Goal: Task Accomplishment & Management: Use online tool/utility

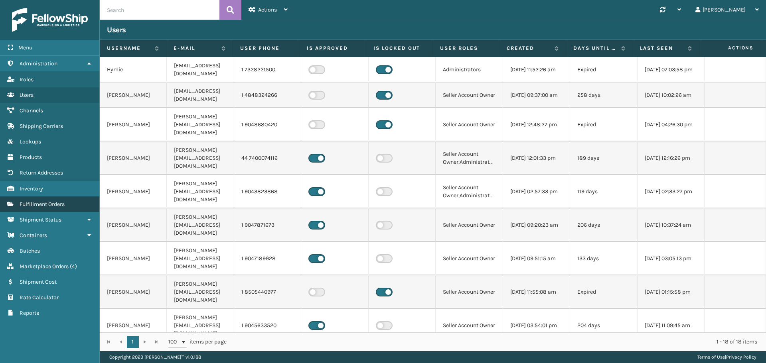
click at [51, 202] on span "Fulfillment Orders" at bounding box center [42, 204] width 45 height 7
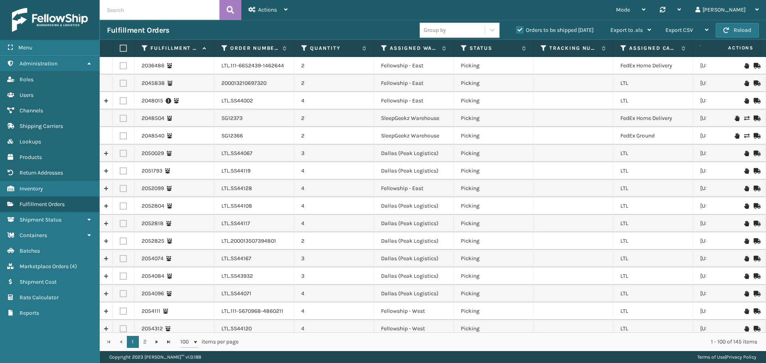
click at [122, 48] on label at bounding box center [122, 48] width 5 height 7
click at [120, 48] on input "checkbox" at bounding box center [120, 48] width 0 height 5
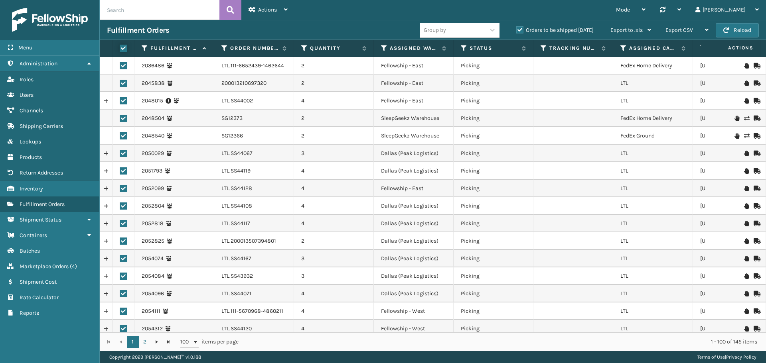
checkbox input "true"
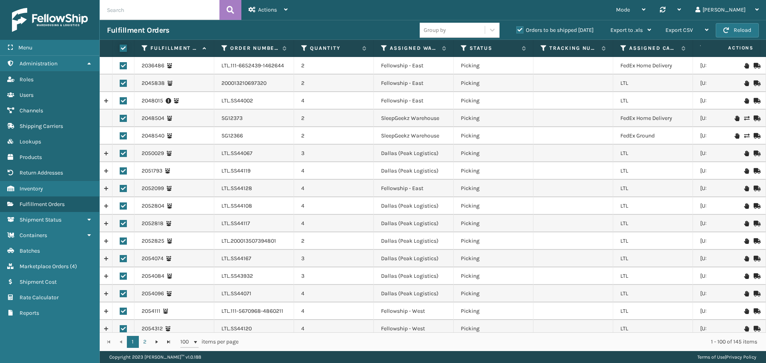
checkbox input "true"
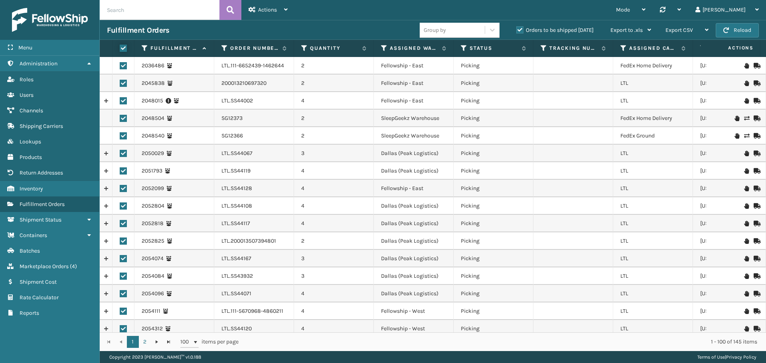
checkbox input "true"
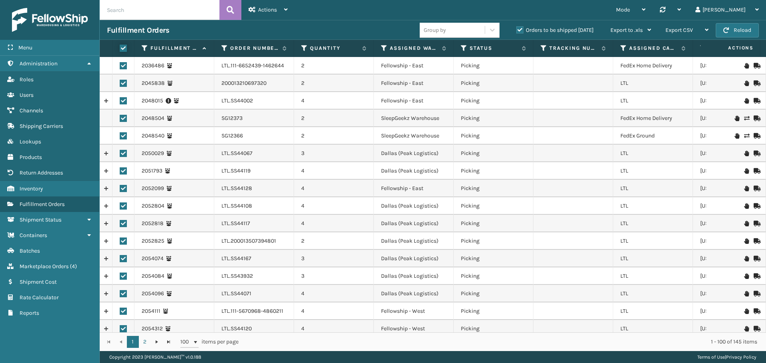
checkbox input "true"
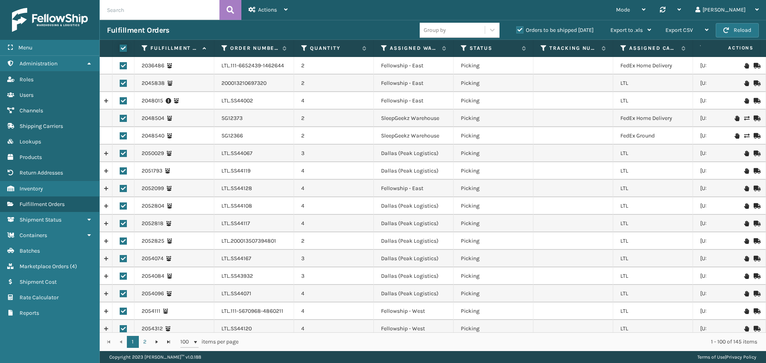
checkbox input "true"
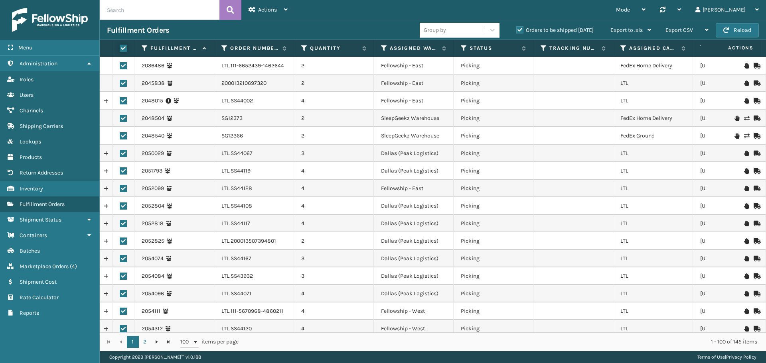
checkbox input "true"
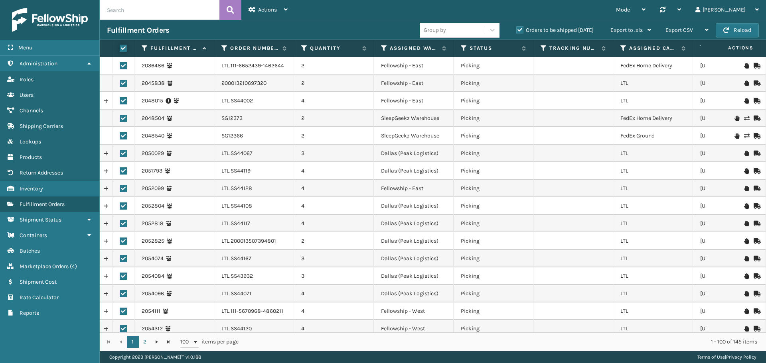
checkbox input "true"
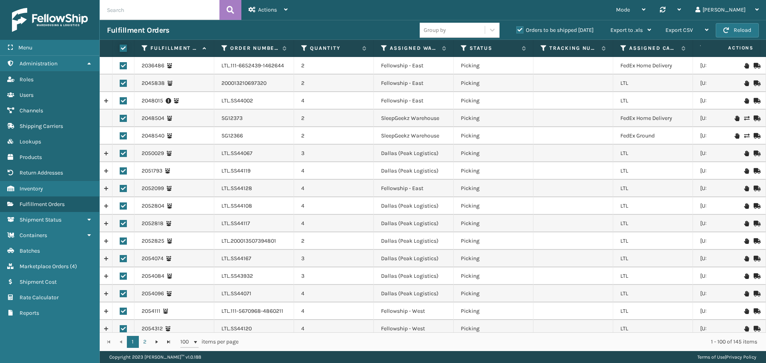
checkbox input "true"
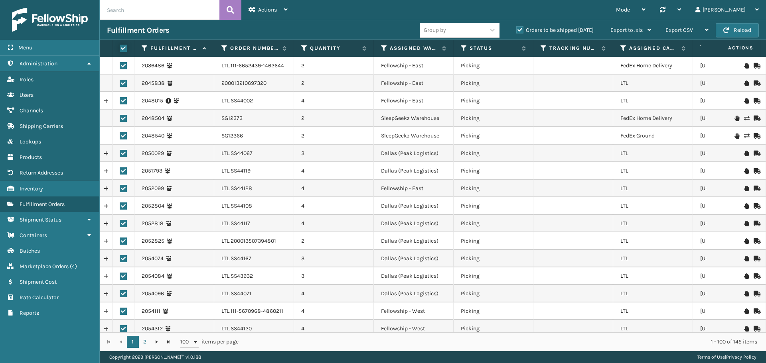
checkbox input "true"
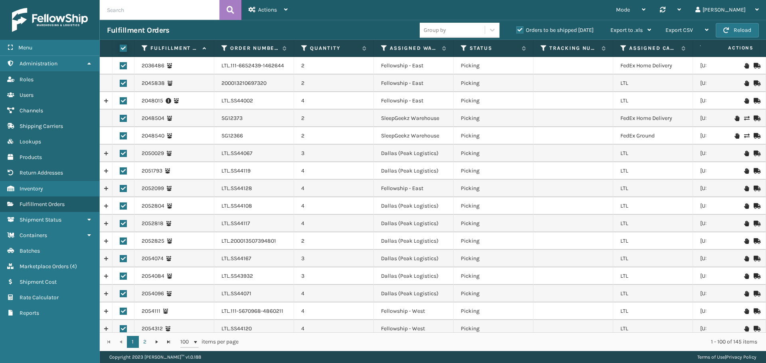
checkbox input "true"
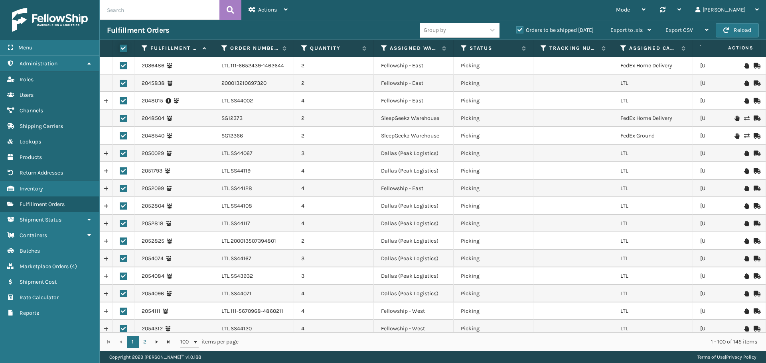
checkbox input "true"
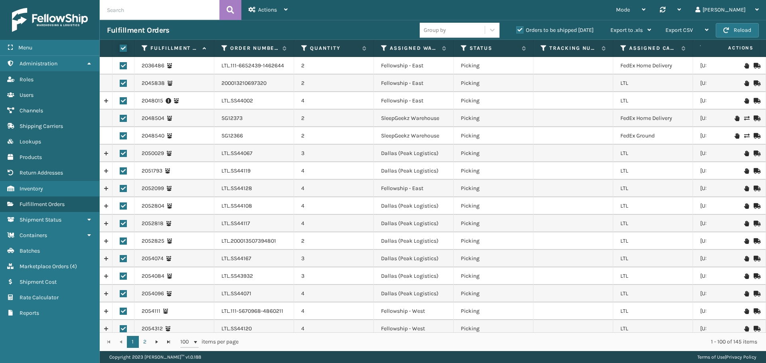
checkbox input "true"
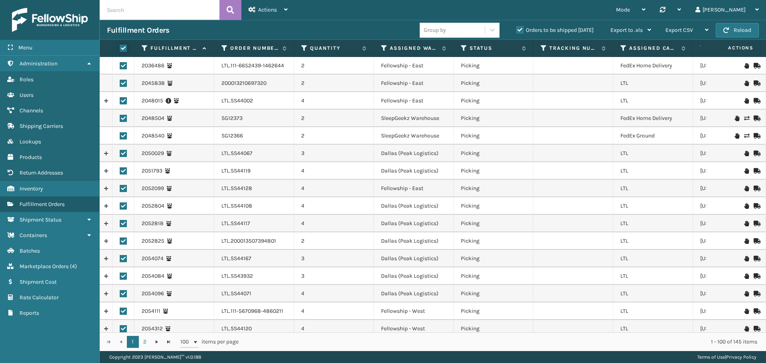
checkbox input "true"
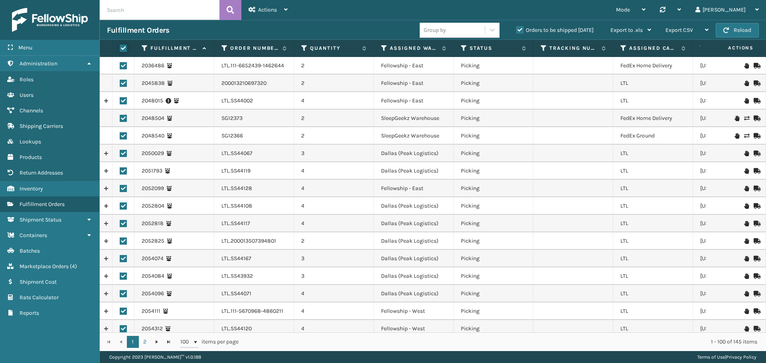
checkbox input "true"
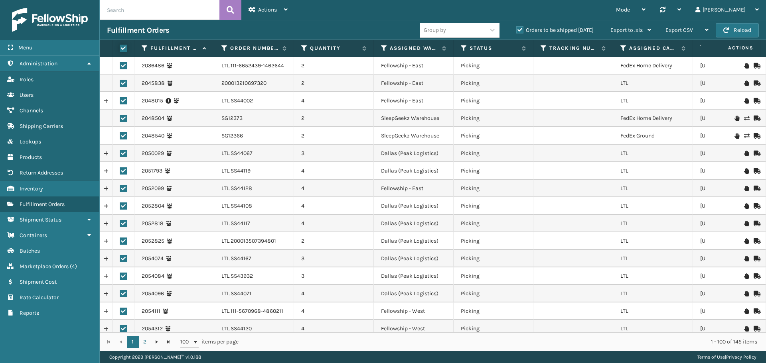
checkbox input "true"
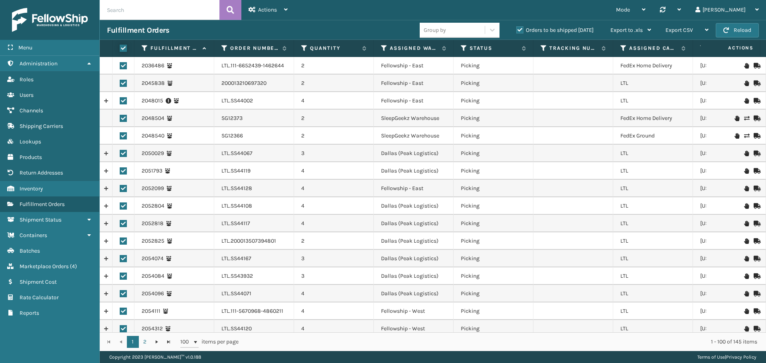
checkbox input "true"
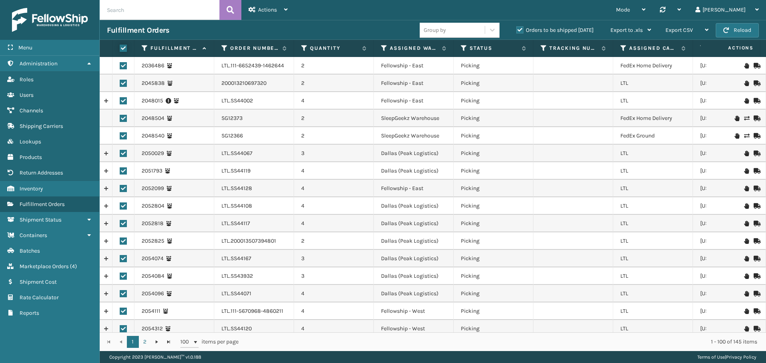
checkbox input "true"
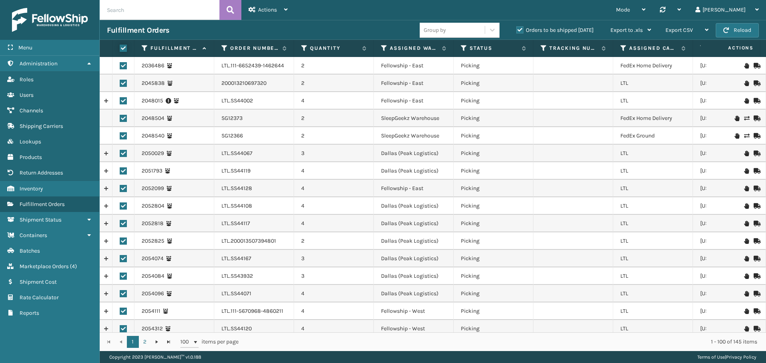
checkbox input "true"
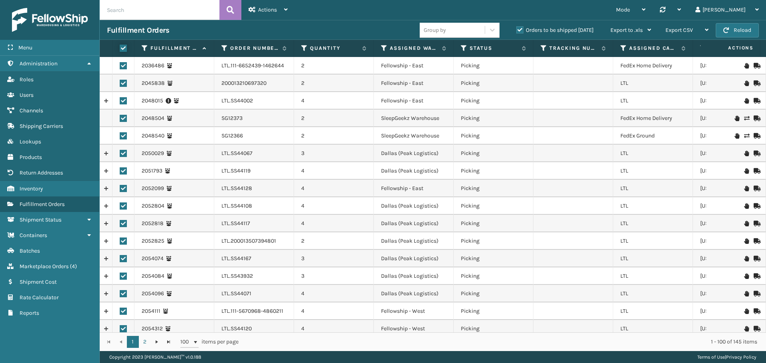
checkbox input "true"
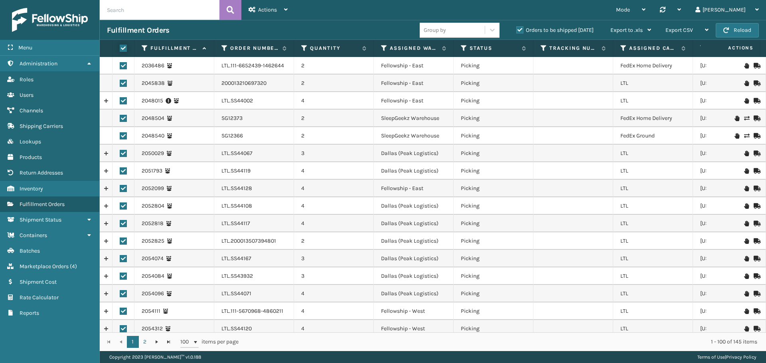
checkbox input "true"
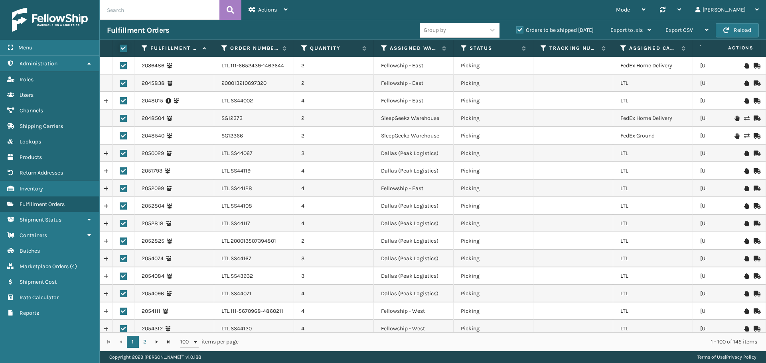
checkbox input "true"
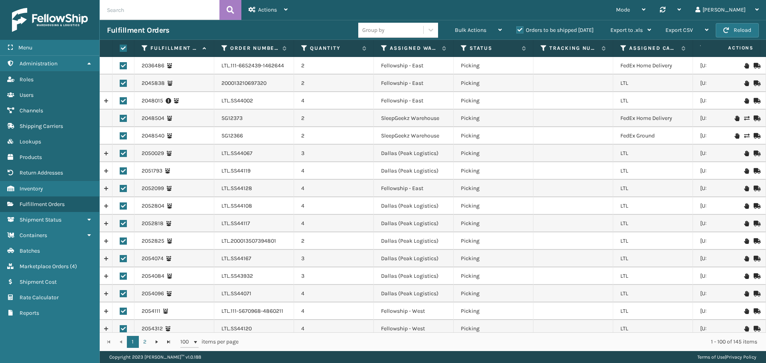
click at [521, 29] on label "Orders to be shipped [DATE]" at bounding box center [554, 30] width 77 height 7
click at [517, 29] on input "Orders to be shipped [DATE]" at bounding box center [516, 28] width 0 height 5
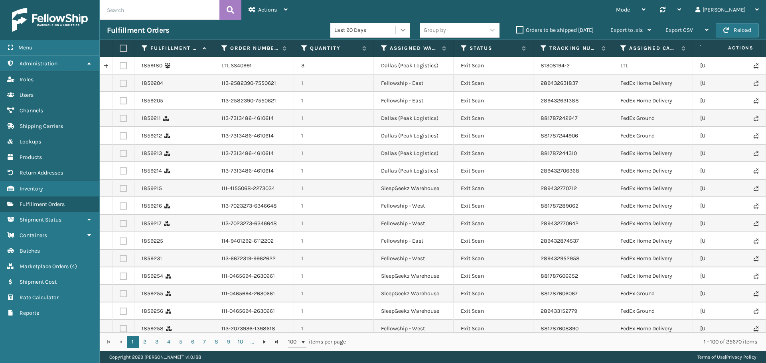
click at [400, 28] on icon at bounding box center [403, 30] width 8 height 8
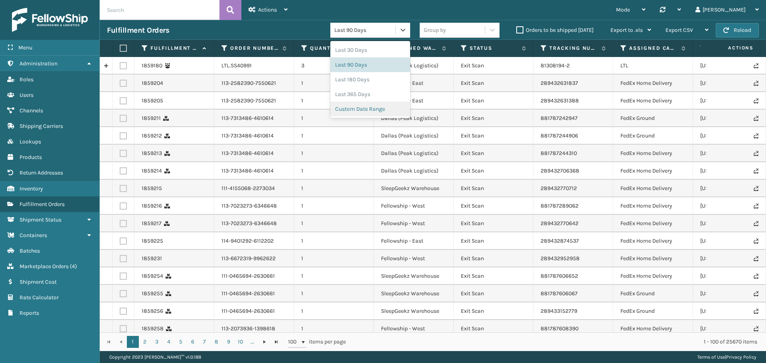
click at [372, 112] on div "Custom Date Range" at bounding box center [370, 109] width 80 height 15
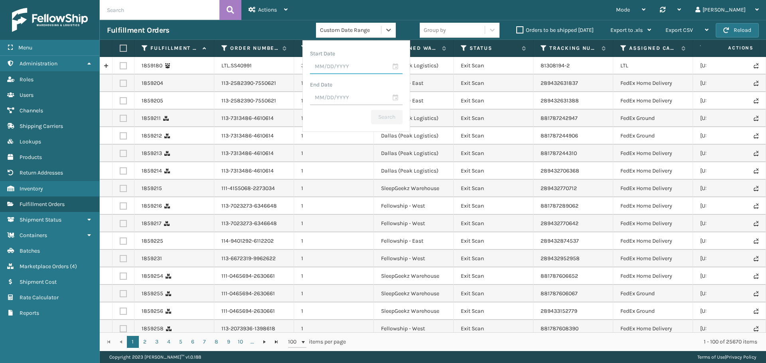
click at [341, 69] on input "text" at bounding box center [356, 67] width 93 height 14
type input "8M/DD/YYYY"
type input "[DATE]"
click at [445, 32] on div "Group by" at bounding box center [435, 30] width 22 height 8
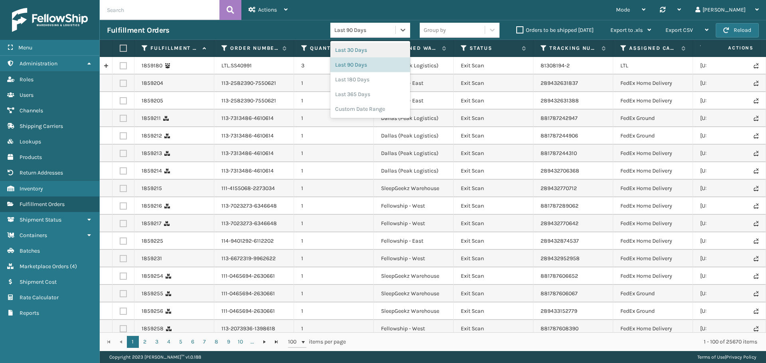
click at [380, 32] on div "Last 90 Days" at bounding box center [365, 30] width 62 height 8
click at [376, 109] on div "Custom Date Range" at bounding box center [370, 109] width 80 height 15
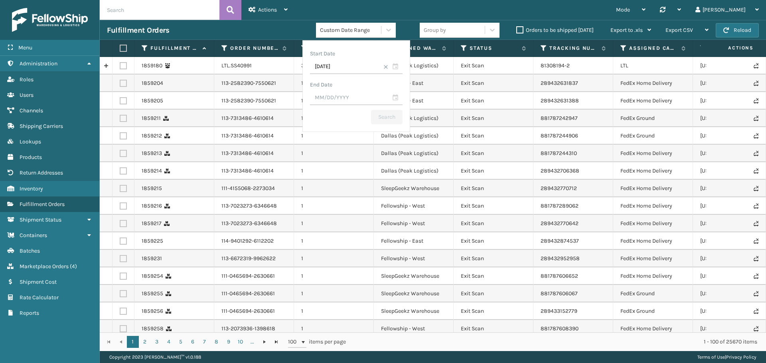
click at [343, 91] on div "End Date" at bounding box center [356, 85] width 93 height 12
click at [343, 97] on input "text" at bounding box center [356, 98] width 93 height 14
type input "9M/DD/YYYY"
type input "[DATE]"
click at [406, 108] on div "Start Date [DATE] End Date [DATE] [DATE] Su Mo Tu We Th Fr Sa 1 2 3 4 5 6 7 8 9…" at bounding box center [356, 86] width 108 height 92
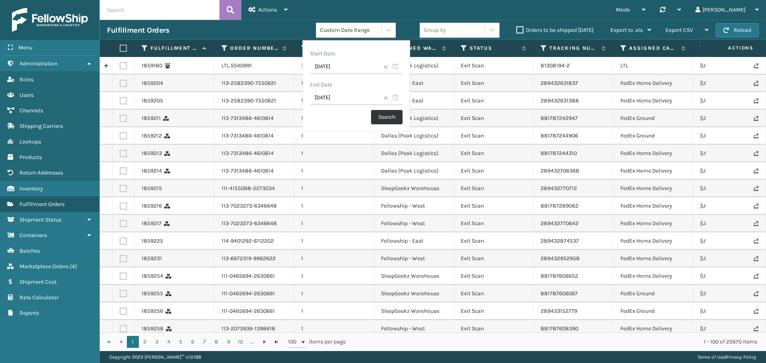
click at [395, 121] on button "Search" at bounding box center [387, 117] width 32 height 14
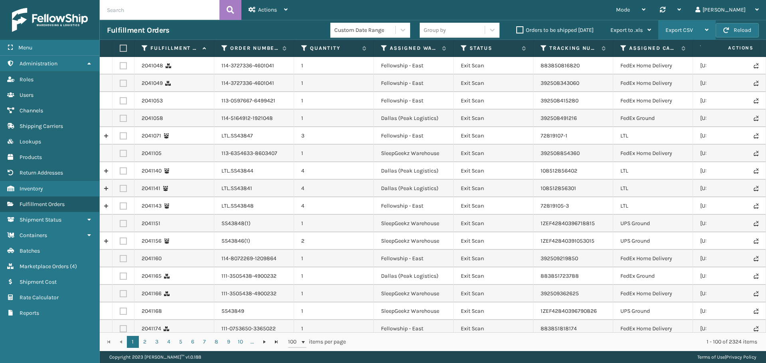
click at [690, 33] on span "Export CSV" at bounding box center [679, 30] width 28 height 7
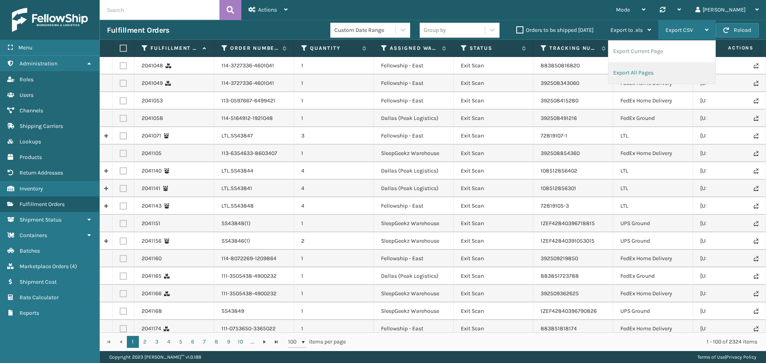
click at [666, 67] on li "Export All Pages" at bounding box center [661, 73] width 107 height 22
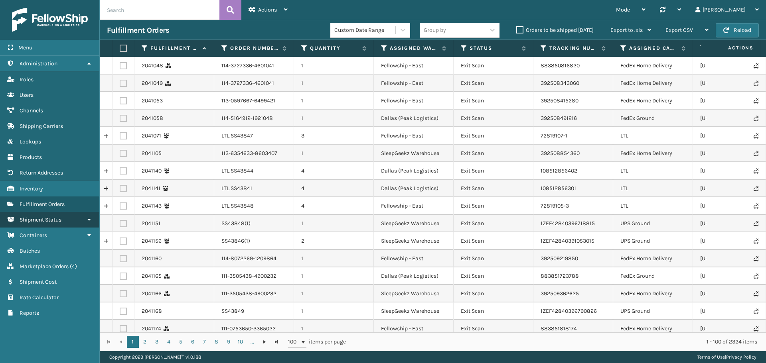
click at [53, 226] on link "Shipment Status" at bounding box center [49, 220] width 99 height 16
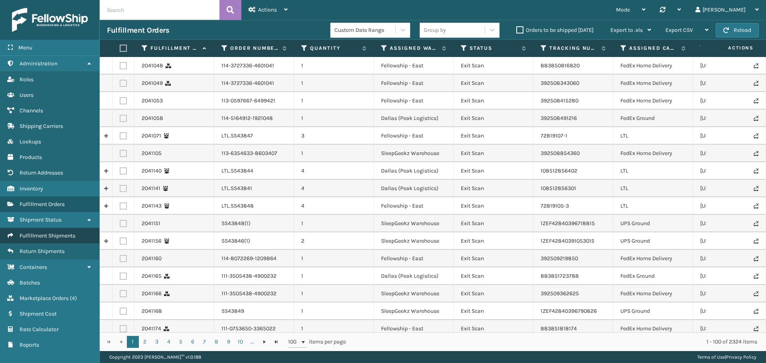
click at [68, 236] on span "Fulfillment Shipments" at bounding box center [48, 236] width 56 height 7
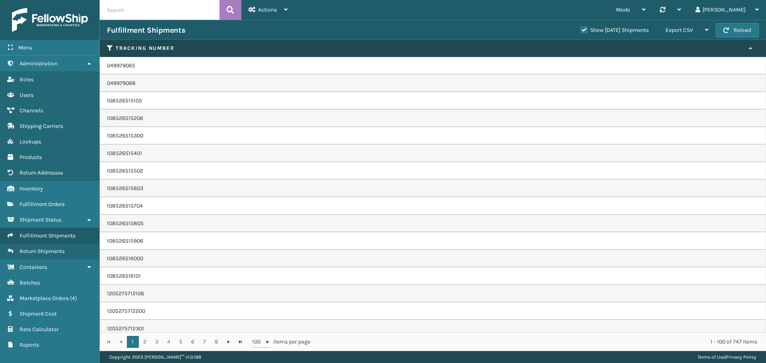
click at [580, 30] on label "Show [DATE] Shipments" at bounding box center [614, 30] width 68 height 7
click at [580, 30] on input "Show [DATE] Shipments" at bounding box center [580, 28] width 0 height 5
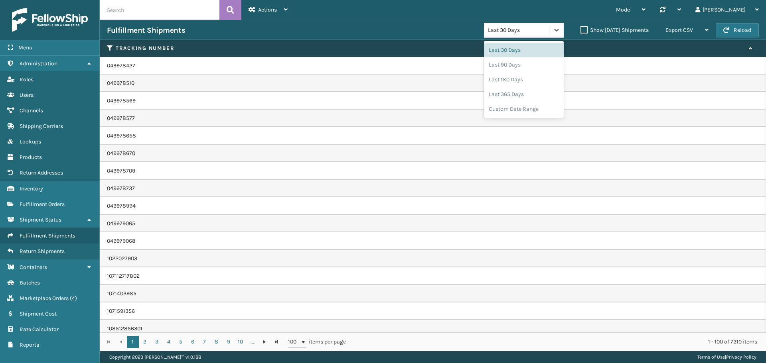
click at [516, 32] on div "Last 30 Days" at bounding box center [519, 30] width 62 height 8
click at [515, 111] on div "Custom Date Range" at bounding box center [524, 109] width 80 height 15
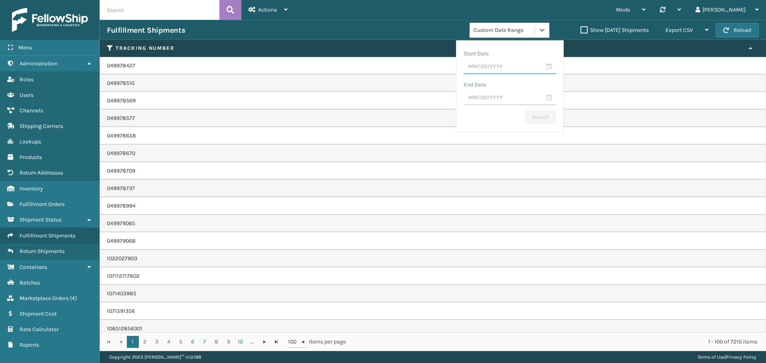
click at [479, 69] on input "text" at bounding box center [509, 67] width 93 height 14
type input "8M/DD/YYYY"
type input "[DATE]"
click at [504, 61] on input "[DATE]" at bounding box center [509, 67] width 93 height 14
click at [522, 50] on div "Start Date" at bounding box center [509, 54] width 93 height 12
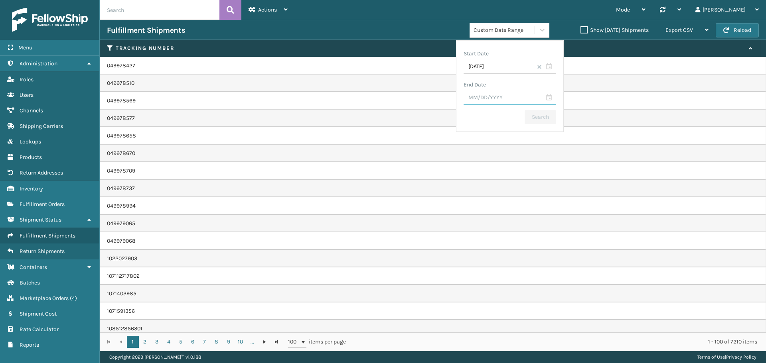
click at [483, 97] on input "text" at bounding box center [509, 98] width 93 height 14
type input "[DATE]"
click at [506, 49] on div "Start Date" at bounding box center [509, 54] width 93 height 12
click at [529, 118] on button "Search" at bounding box center [541, 117] width 32 height 14
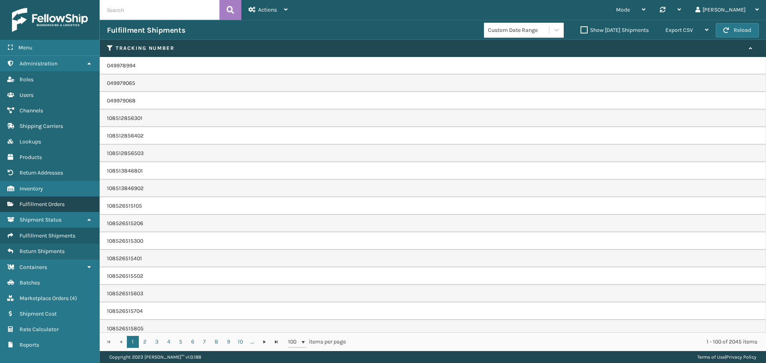
click at [47, 203] on span "Fulfillment Orders" at bounding box center [42, 204] width 45 height 7
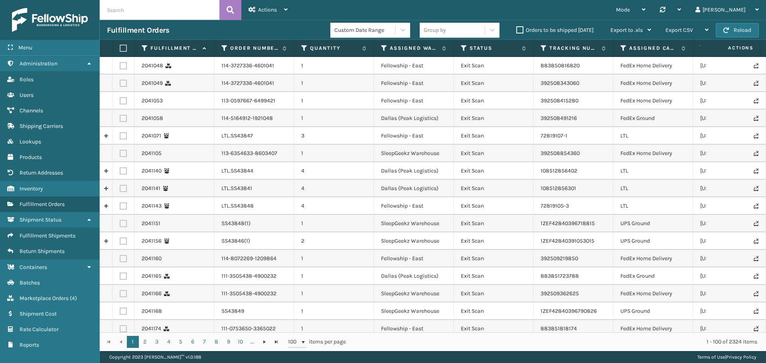
click at [390, 32] on div "Custom Date Range" at bounding box center [365, 30] width 62 height 8
click at [565, 10] on div "Mode Regular Mode Picking Mode Labeling Mode Palletizing Mode Exit Scan Mode Sy…" at bounding box center [530, 10] width 471 height 20
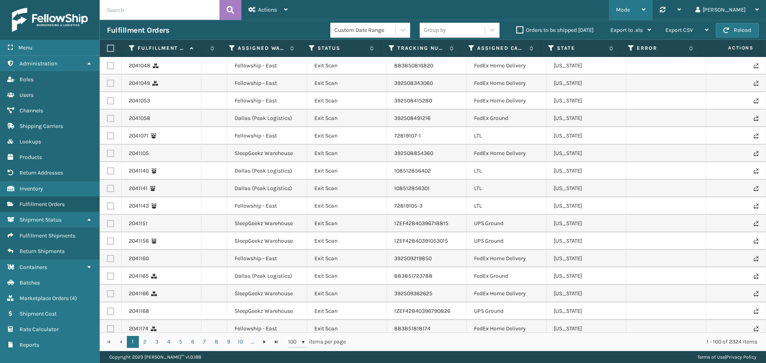
click at [645, 4] on div "Mode" at bounding box center [631, 10] width 30 height 20
click at [540, 8] on div "Mode Regular Mode Picking Mode Labeling Mode Palletizing Mode Exit Scan Mode Sy…" at bounding box center [530, 10] width 471 height 20
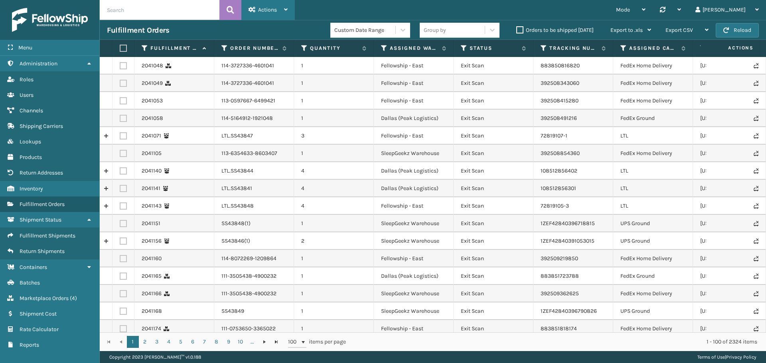
click at [264, 13] on span "Actions" at bounding box center [267, 9] width 19 height 7
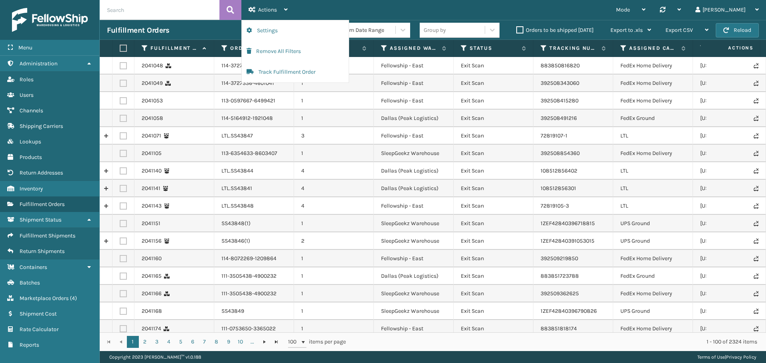
click at [338, 12] on div "Mode Regular Mode Picking Mode Labeling Mode Palletizing Mode Exit Scan Mode Sy…" at bounding box center [530, 10] width 471 height 20
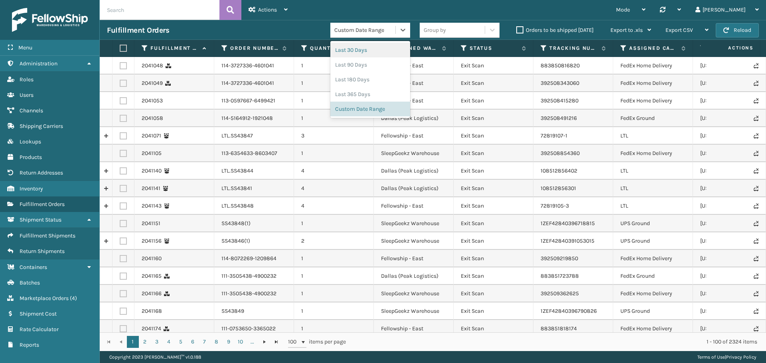
click at [387, 31] on div "Custom Date Range" at bounding box center [365, 30] width 62 height 8
click at [371, 108] on div "Custom Date Range" at bounding box center [370, 109] width 80 height 15
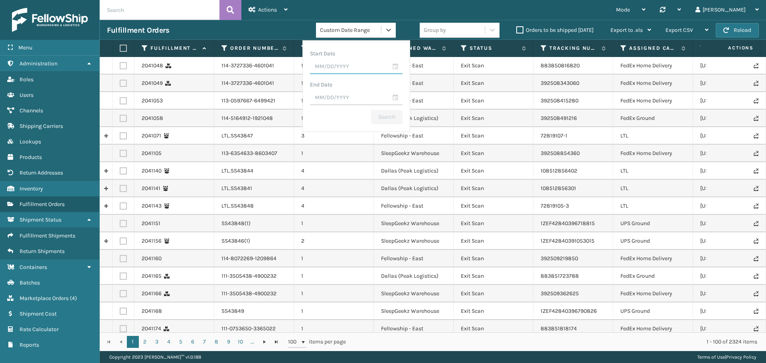
click at [368, 71] on input "text" at bounding box center [356, 67] width 93 height 14
click at [381, 81] on span "Previous Month" at bounding box center [385, 81] width 8 height 8
click at [341, 172] on div "26" at bounding box center [337, 170] width 12 height 12
type input "[DATE]"
click at [365, 97] on input "text" at bounding box center [356, 98] width 93 height 14
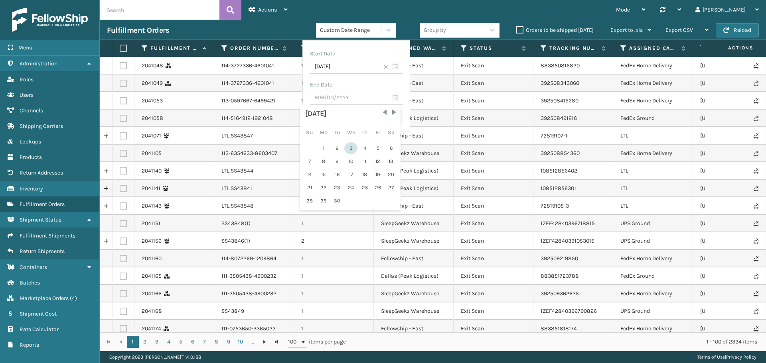
click at [351, 149] on div "3" at bounding box center [350, 148] width 13 height 12
type input "[DATE]"
click at [377, 112] on button "Search" at bounding box center [387, 117] width 32 height 14
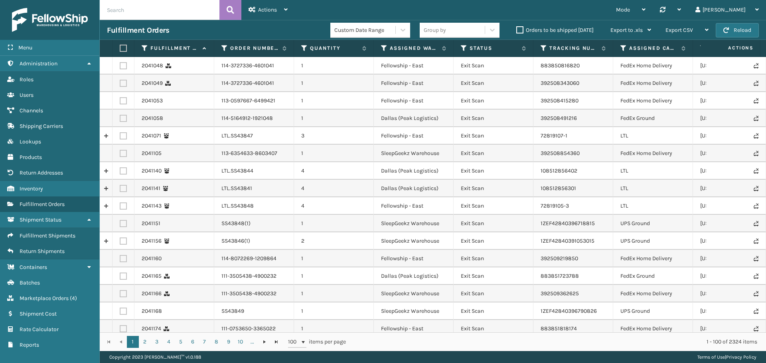
click at [739, 46] on span "Actions" at bounding box center [730, 47] width 55 height 13
click at [740, 47] on span "Actions" at bounding box center [730, 47] width 55 height 13
click at [123, 49] on label at bounding box center [122, 48] width 5 height 7
click at [120, 49] on input "checkbox" at bounding box center [120, 48] width 0 height 5
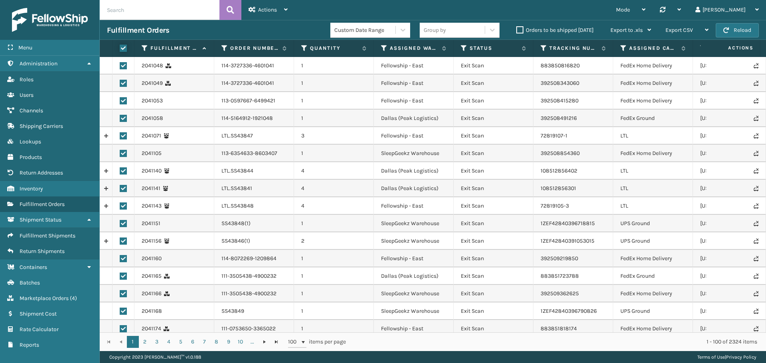
checkbox input "true"
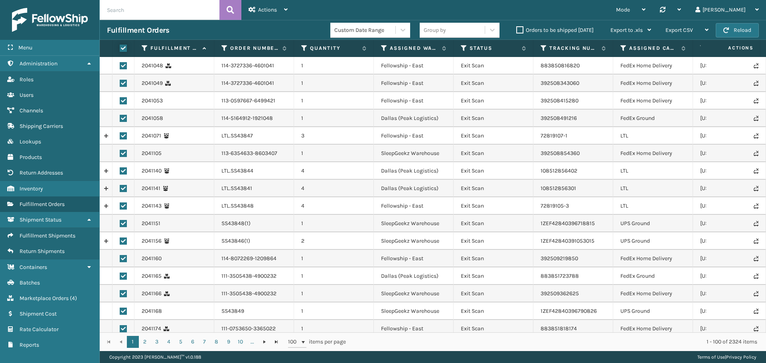
checkbox input "true"
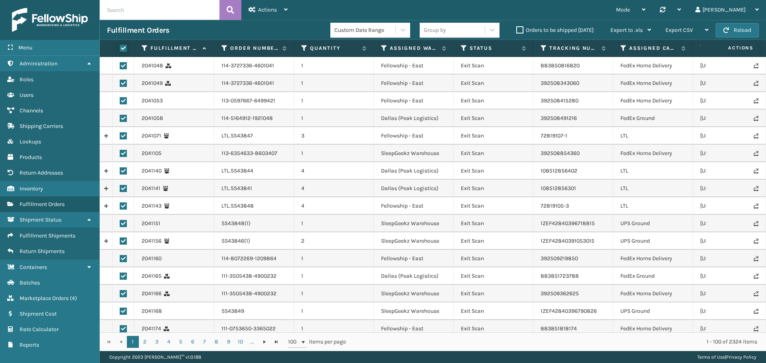
checkbox input "true"
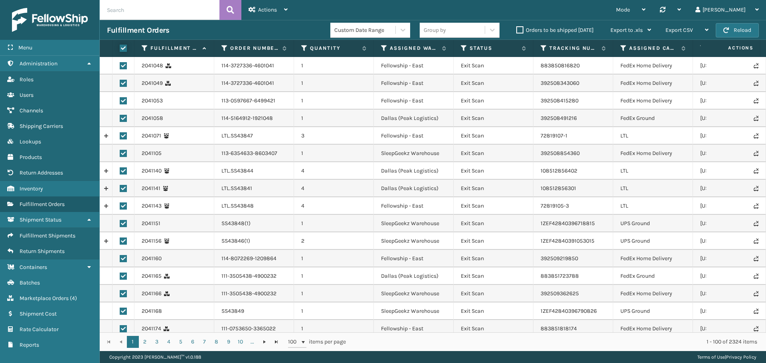
checkbox input "true"
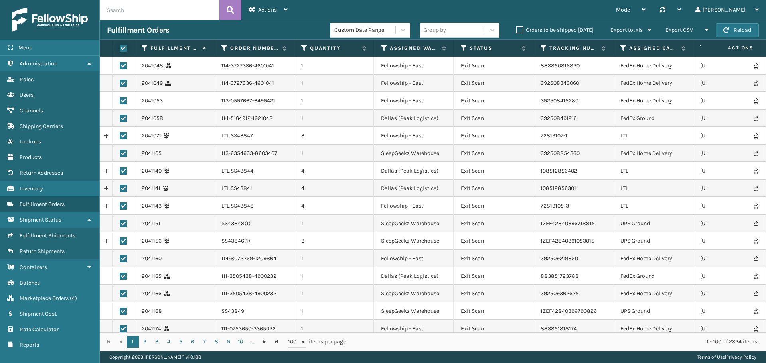
checkbox input "true"
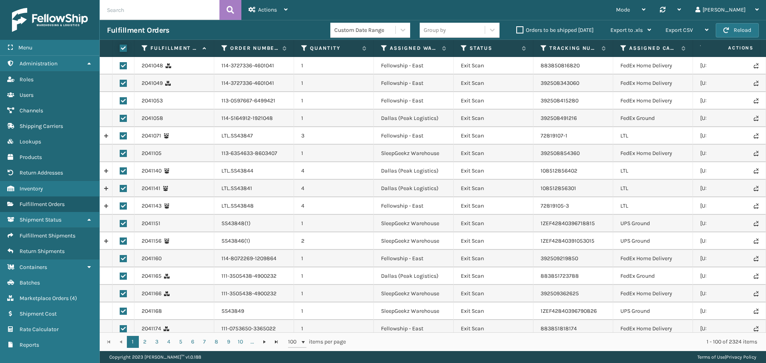
checkbox input "true"
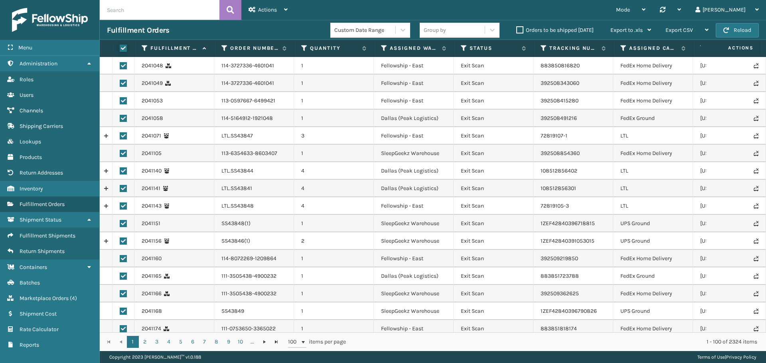
checkbox input "true"
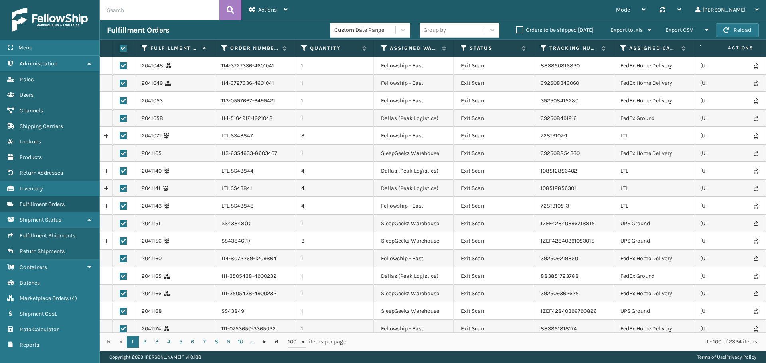
checkbox input "true"
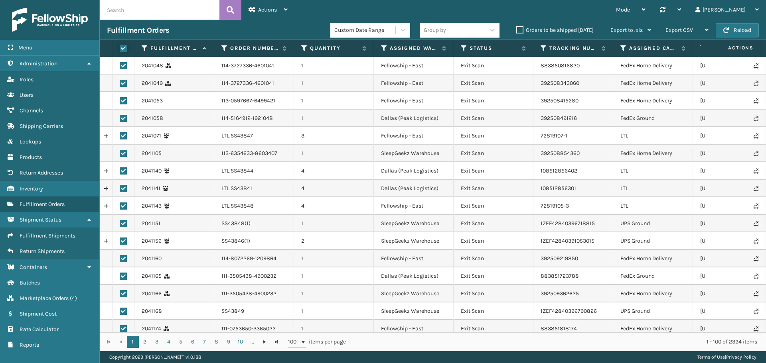
checkbox input "true"
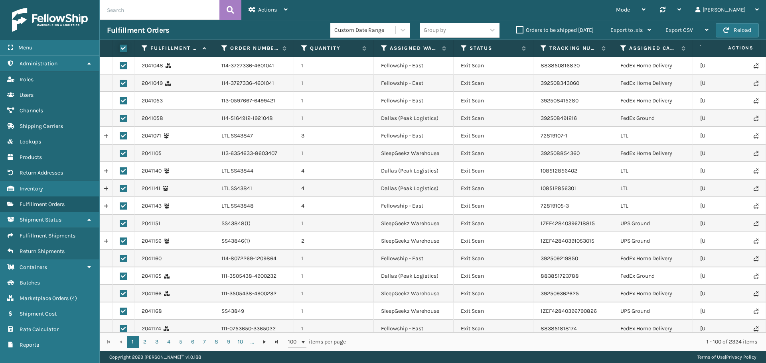
checkbox input "true"
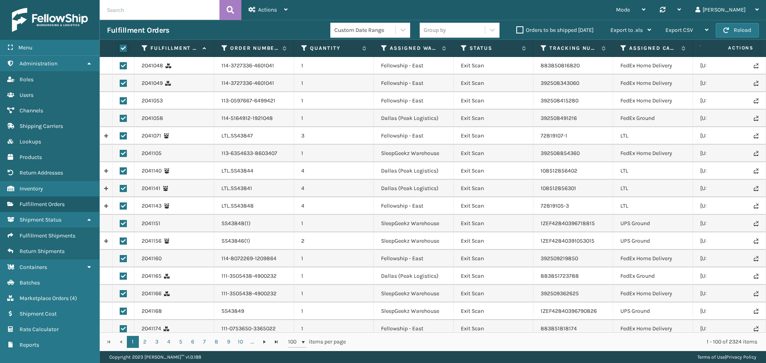
checkbox input "true"
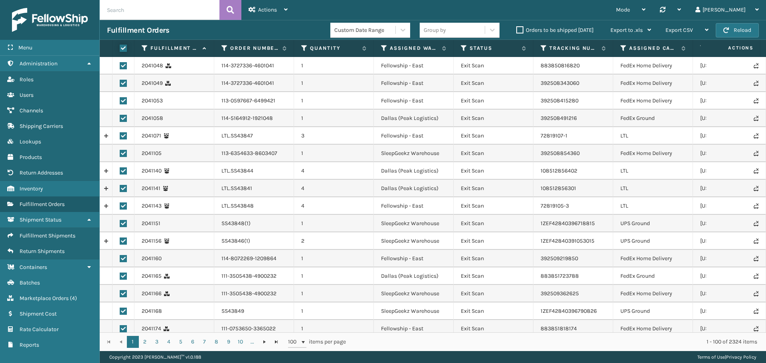
checkbox input "true"
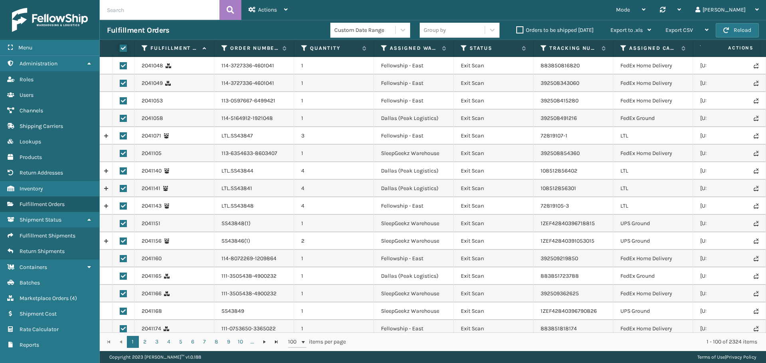
checkbox input "true"
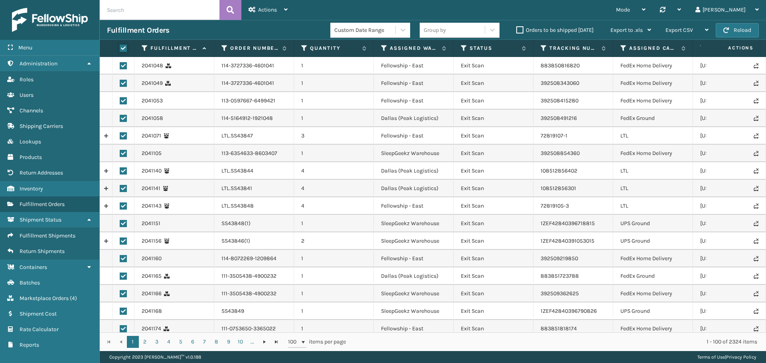
checkbox input "true"
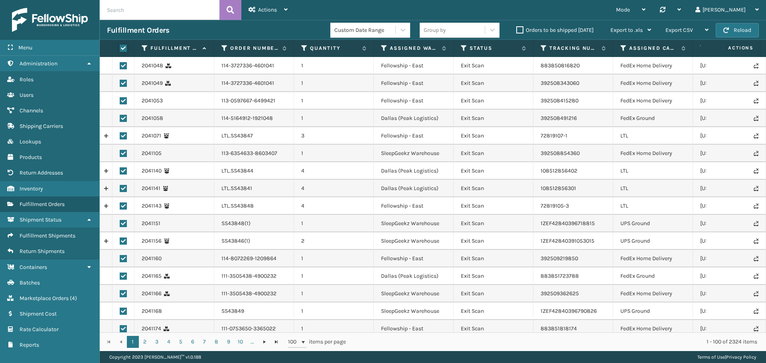
checkbox input "true"
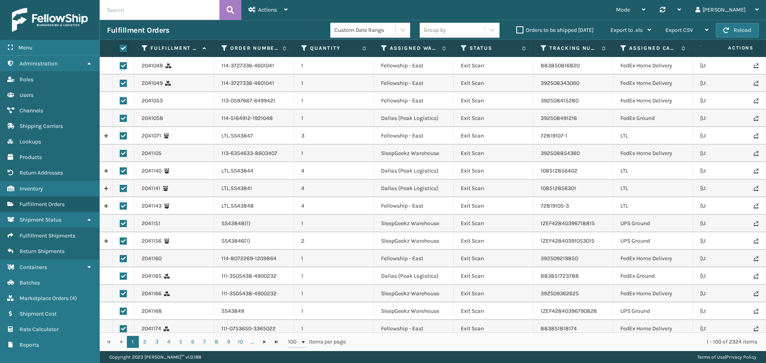
checkbox input "true"
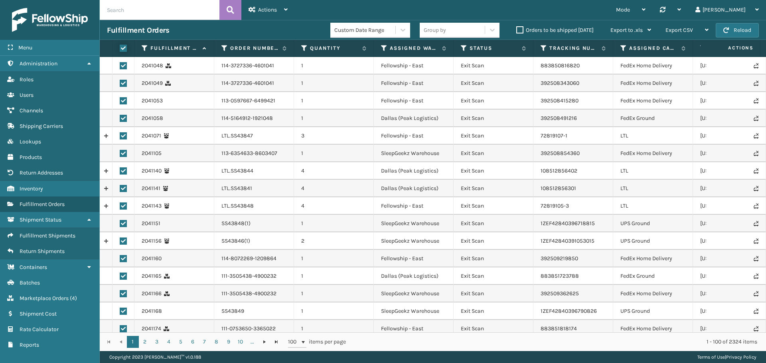
checkbox input "true"
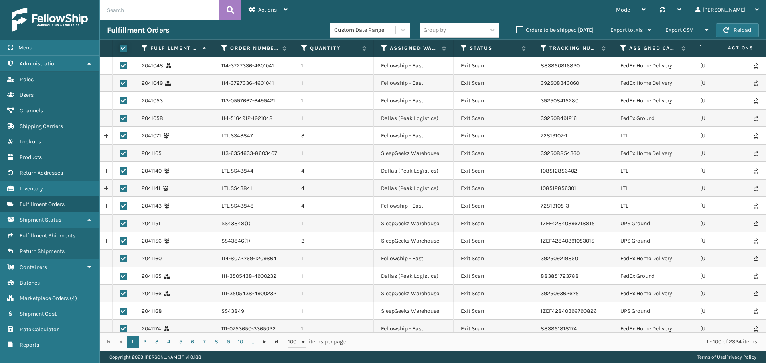
checkbox input "true"
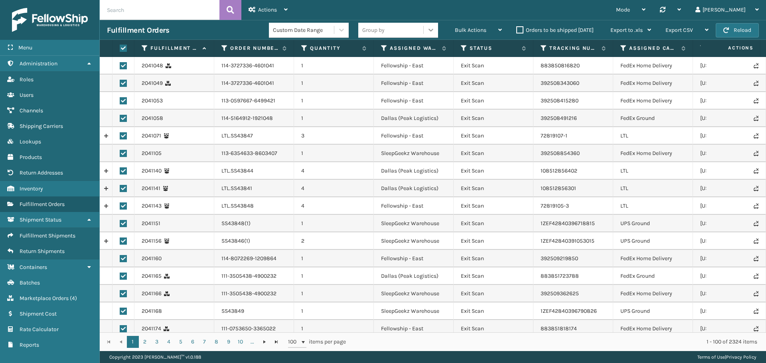
click at [428, 29] on icon at bounding box center [431, 30] width 8 height 8
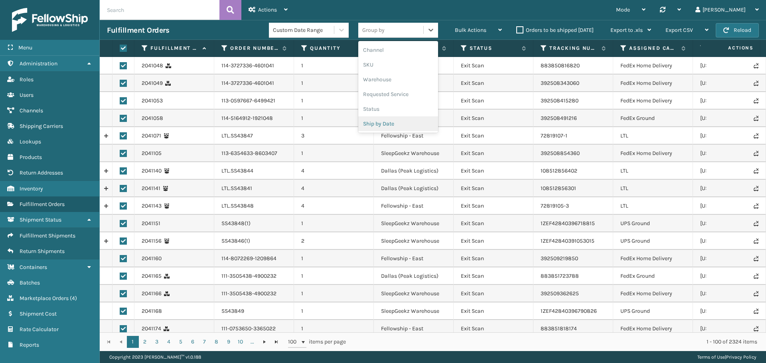
click at [391, 123] on div "Ship by Date" at bounding box center [398, 123] width 80 height 15
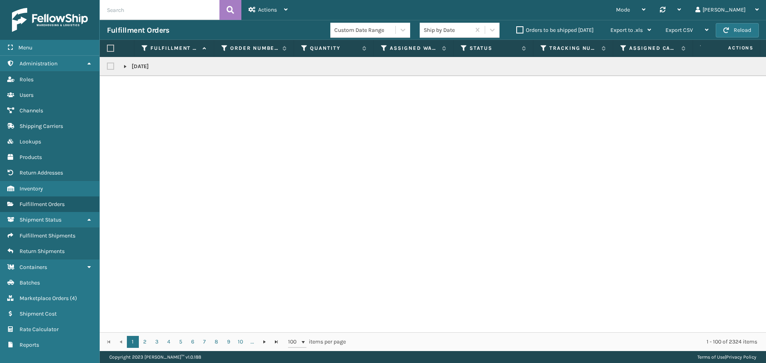
click at [111, 63] on label at bounding box center [112, 66] width 10 height 7
click at [107, 63] on input "checkbox" at bounding box center [107, 64] width 0 height 5
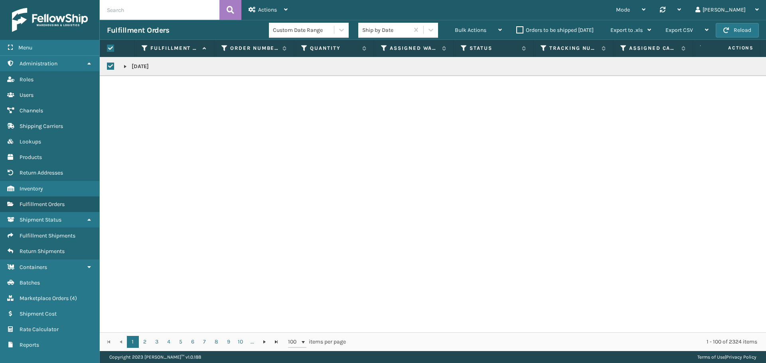
click at [110, 51] on label at bounding box center [110, 48] width 7 height 7
click at [107, 51] on input "checkbox" at bounding box center [107, 48] width 0 height 5
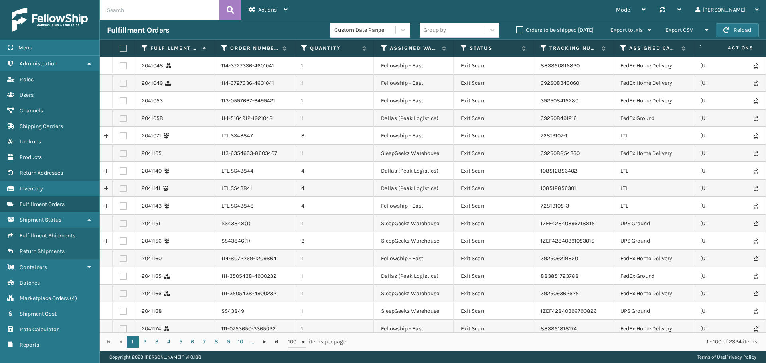
click at [481, 30] on div "Group by" at bounding box center [452, 30] width 65 height 13
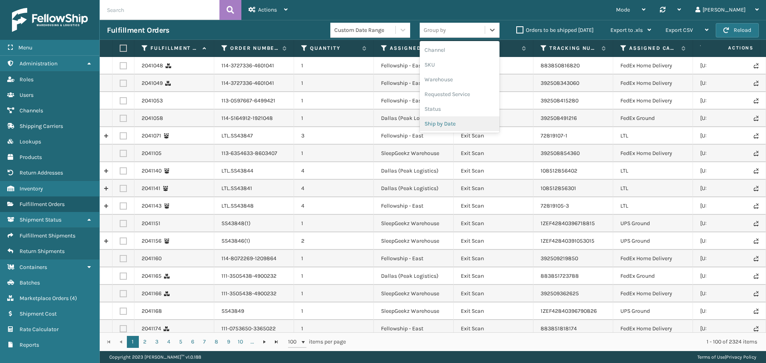
click at [449, 122] on div "Ship by Date" at bounding box center [460, 123] width 80 height 15
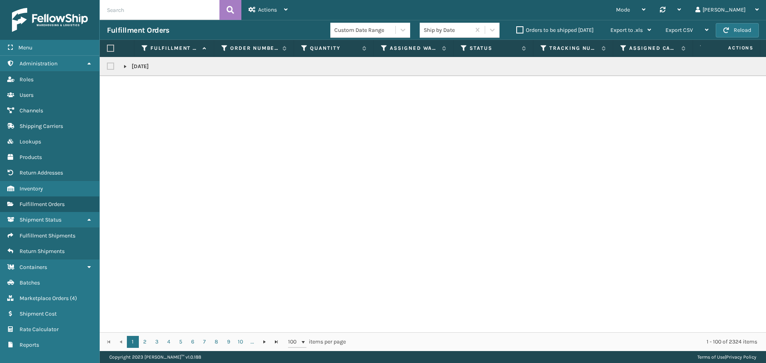
click at [125, 69] on link at bounding box center [125, 66] width 6 height 6
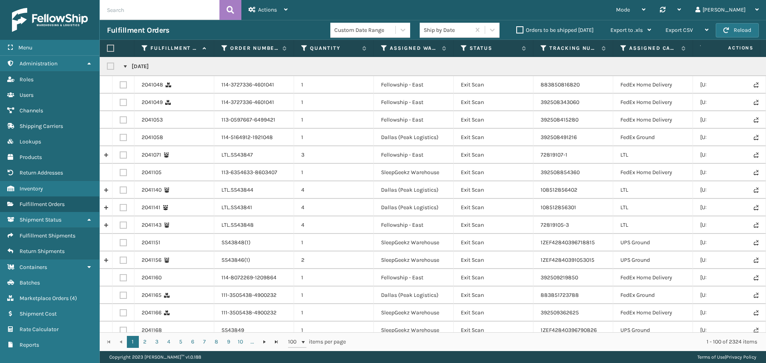
drag, startPoint x: 490, startPoint y: 325, endPoint x: 499, endPoint y: 327, distance: 8.6
click at [494, 326] on td "Exit Scan" at bounding box center [494, 331] width 80 height 18
click at [696, 26] on div "Export CSV" at bounding box center [686, 30] width 43 height 20
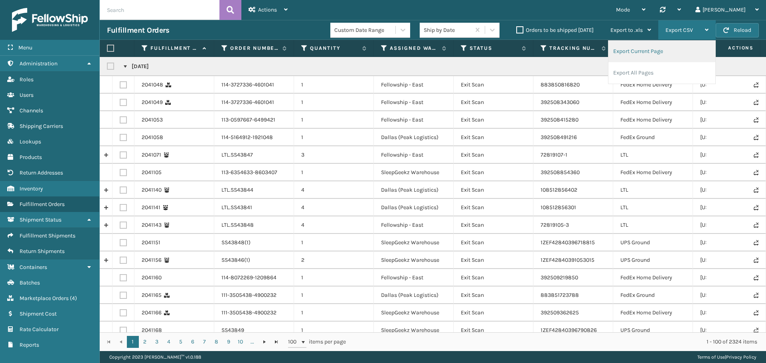
click at [653, 53] on li "Export Current Page" at bounding box center [661, 52] width 107 height 22
